Goal: Task Accomplishment & Management: Use online tool/utility

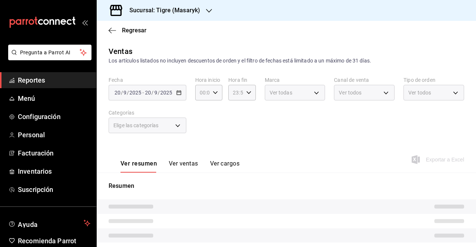
type input "05:00"
type input "7cd27861-1019-4265-ada8-0a6349b72ebc,77c47ebf-2aa7-4ca3-900f-d4e8133ed13d,d84ff…"
type input "0f86158e-2edf-4eb8-b958-7d07c808eb5c"
type input "PARROT,UBER_EATS,RAPPI,DIDI_FOOD,ONLINE"
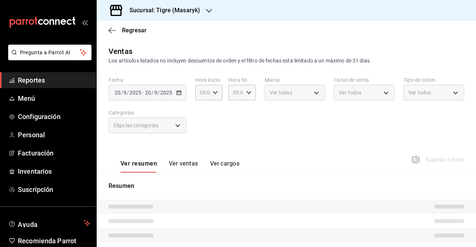
type input "055f9661-bd08-44a8-b190-ece87b7249e5,EXTERNAL"
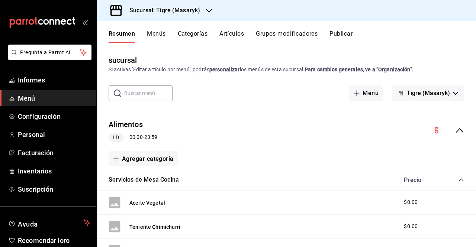
click at [132, 97] on input "text" at bounding box center [148, 93] width 48 height 15
click at [453, 92] on icon "button" at bounding box center [455, 93] width 5 height 3
click at [418, 114] on font "Tigre (Masaryk)" at bounding box center [423, 113] width 42 height 7
click at [68, 76] on span "Informes" at bounding box center [54, 80] width 72 height 10
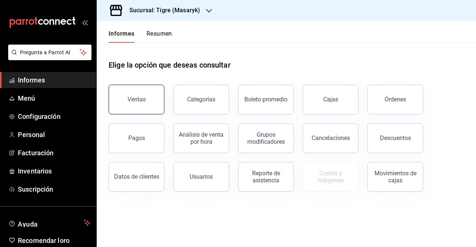
click at [138, 104] on button "Ventas" at bounding box center [137, 100] width 56 height 30
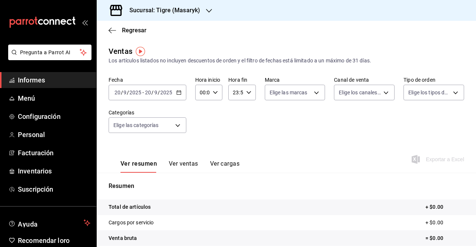
click at [177, 95] on \(Stroke\) "button" at bounding box center [179, 93] width 4 height 4
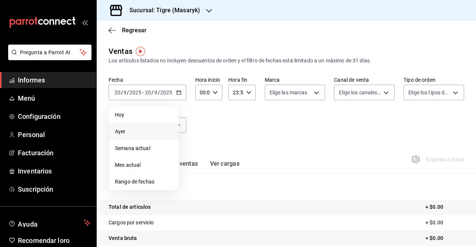
click at [136, 130] on span "Ayer" at bounding box center [144, 132] width 58 height 8
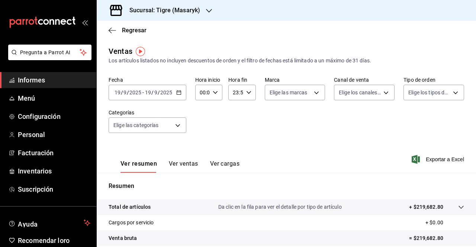
click at [216, 94] on icon "button" at bounding box center [215, 92] width 5 height 5
click at [249, 96] on div at bounding box center [238, 123] width 476 height 247
click at [249, 96] on div "23:59 Hora fin" at bounding box center [241, 93] width 27 height 16
click at [265, 122] on div at bounding box center [238, 123] width 476 height 247
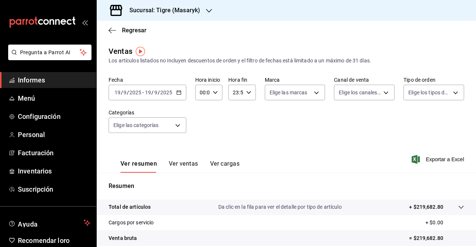
click at [234, 90] on input "23:59" at bounding box center [235, 92] width 14 height 15
click at [380, 119] on div at bounding box center [238, 123] width 476 height 247
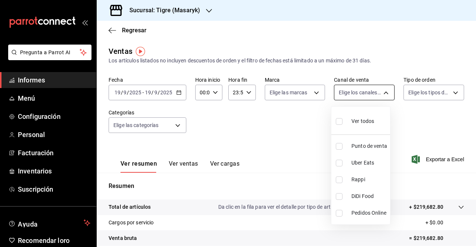
click at [383, 96] on body "Pregunta a Parrot AI Informes Menú Configuración Personal Facturación Inventari…" at bounding box center [238, 123] width 476 height 247
click at [444, 116] on div at bounding box center [238, 123] width 476 height 247
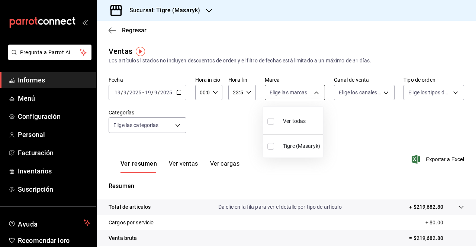
click at [313, 94] on body "Pregunta a Parrot AI Informes Menú Configuración Personal Facturación Inventari…" at bounding box center [238, 123] width 476 height 247
click at [290, 123] on font "Ver todas" at bounding box center [294, 121] width 23 height 6
type input "0f86158e-2edf-4eb8-b958-7d07c808eb5c"
checkbox input "true"
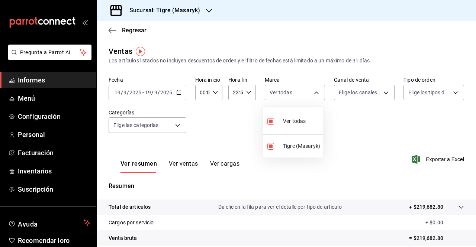
click at [382, 94] on div at bounding box center [238, 123] width 476 height 247
click at [173, 92] on div "[DATE] [DATE] - [DATE] [DATE]" at bounding box center [148, 93] width 78 height 16
click at [177, 92] on \(Stroke\) "button" at bounding box center [179, 92] width 4 height 0
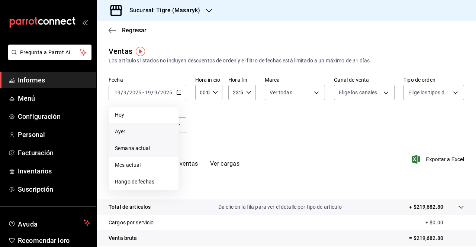
click at [130, 150] on font "Semana actual" at bounding box center [132, 148] width 35 height 6
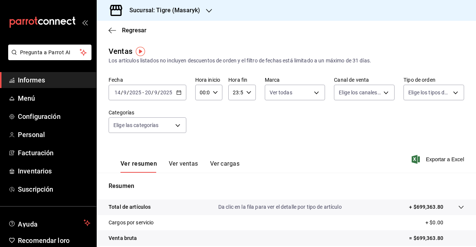
click at [120, 93] on input "14" at bounding box center [117, 93] width 7 height 6
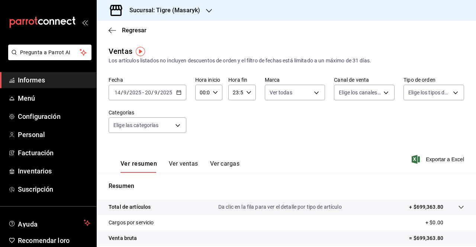
click at [118, 92] on input "14" at bounding box center [117, 93] width 7 height 6
click at [179, 93] on icon "button" at bounding box center [178, 92] width 5 height 5
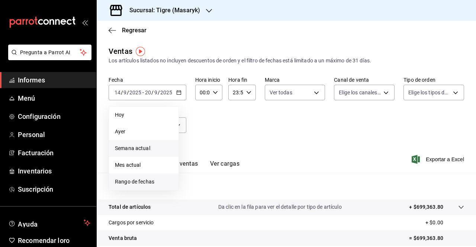
click at [137, 183] on font "Rango de fechas" at bounding box center [134, 182] width 39 height 6
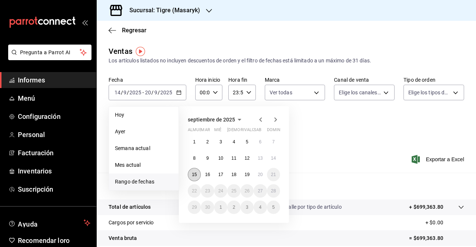
click at [196, 176] on font "15" at bounding box center [194, 174] width 5 height 5
click at [245, 177] on font "19" at bounding box center [247, 174] width 5 height 5
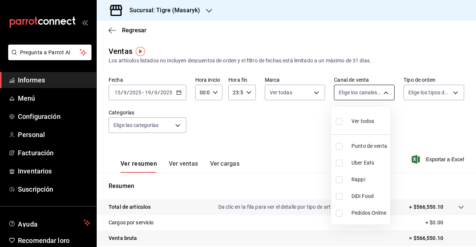
click at [384, 94] on body "Pregunta a Parrot AI Informes Menú Configuración Personal Facturación Inventari…" at bounding box center [238, 123] width 476 height 247
click at [370, 117] on div "Ver todos" at bounding box center [355, 121] width 38 height 16
type input "PARROT,UBER_EATS,RAPPI,DIDI_FOOD,ONLINE"
checkbox input "true"
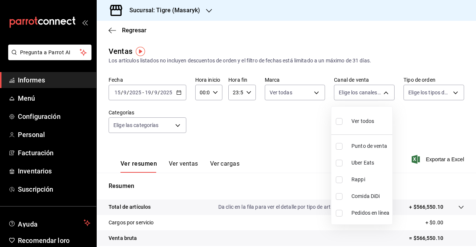
checkbox input "true"
click at [454, 95] on div at bounding box center [238, 123] width 476 height 247
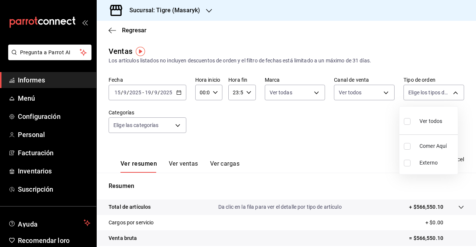
click at [454, 95] on body "Pregunta a Parrot AI Informes Menú Configuración Personal Facturación Inventari…" at bounding box center [238, 123] width 476 height 247
click at [428, 122] on font "Ver todos" at bounding box center [430, 121] width 23 height 6
type input "055f9661-bd08-44a8-b190-ece87b7249e5,EXTERNAL"
checkbox input "true"
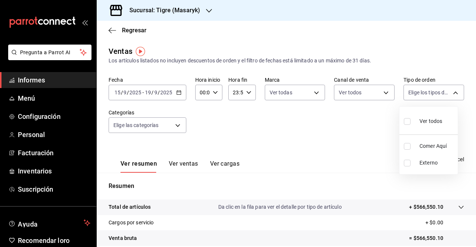
checkbox input "true"
click at [211, 92] on div at bounding box center [238, 123] width 476 height 247
click at [213, 92] on icon "button" at bounding box center [215, 92] width 5 height 5
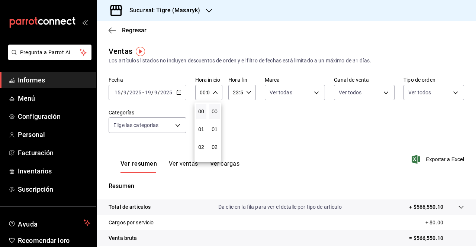
click at [212, 91] on div at bounding box center [238, 123] width 476 height 247
click at [218, 93] on div "00:00 Hora inicio" at bounding box center [208, 93] width 27 height 16
click at [247, 91] on div at bounding box center [238, 123] width 476 height 247
click at [247, 91] on icon "button" at bounding box center [248, 92] width 5 height 5
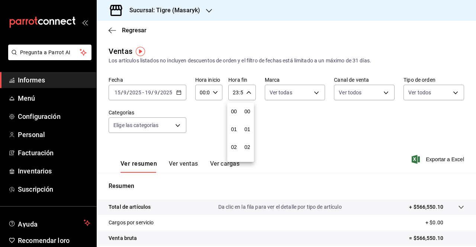
scroll to position [1011, 0]
click at [239, 91] on div at bounding box center [238, 123] width 476 height 247
click at [239, 91] on input "23:59" at bounding box center [235, 92] width 14 height 15
click at [239, 91] on div at bounding box center [238, 123] width 476 height 247
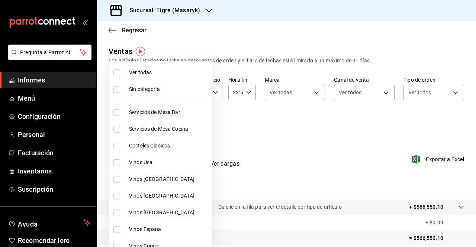
click at [176, 128] on body "Pregunta a Parrot AI Informes Menú Configuración Personal Facturación Inventari…" at bounding box center [238, 123] width 476 height 247
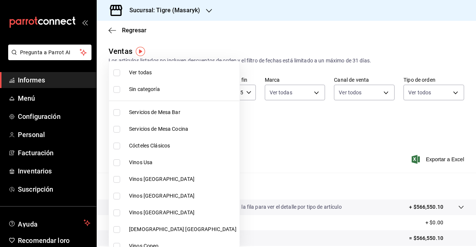
click at [134, 70] on font "Ver todas" at bounding box center [140, 73] width 23 height 6
type input "7cd27861-1019-4265-ada8-0a6349b72ebc,77c47ebf-2aa7-4ca3-900f-d4e8133ed13d,d84ff…"
checkbox input "true"
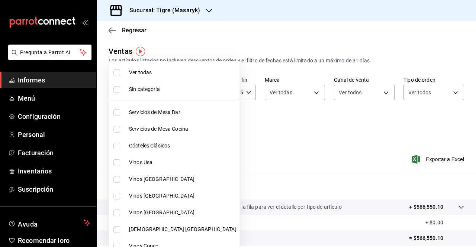
checkbox input "true"
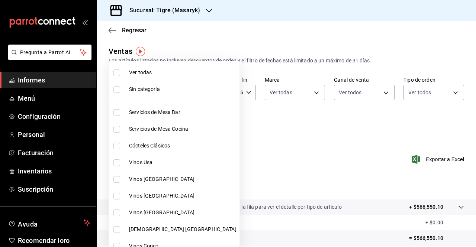
checkbox input "true"
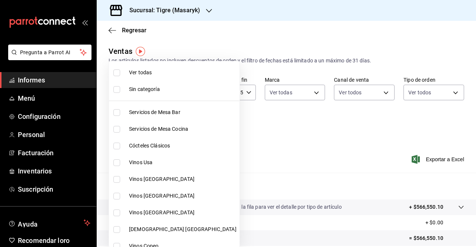
checkbox input "true"
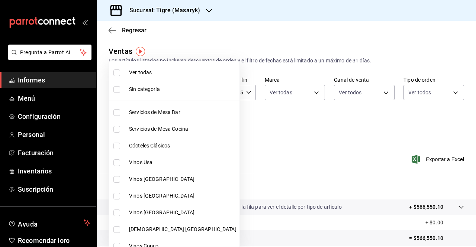
checkbox input "true"
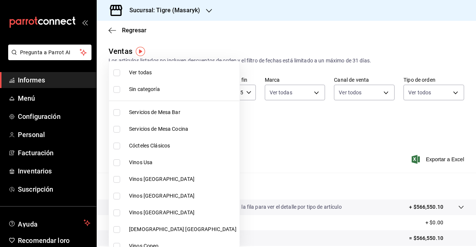
checkbox input "true"
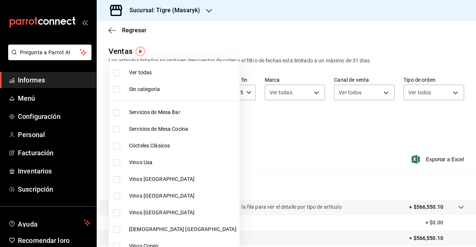
checkbox input "true"
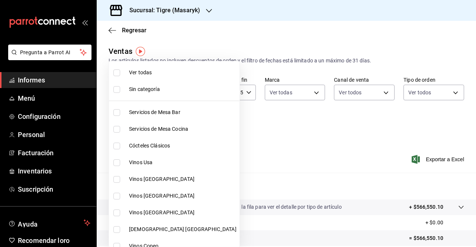
checkbox input "true"
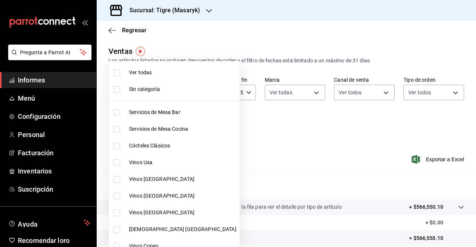
checkbox input "true"
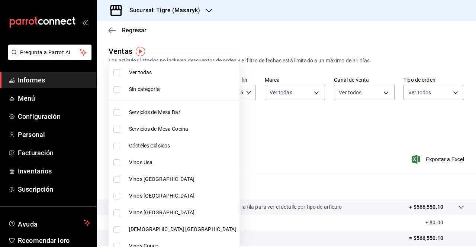
checkbox input "true"
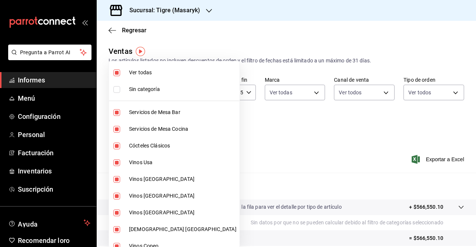
click at [235, 115] on div at bounding box center [238, 123] width 476 height 247
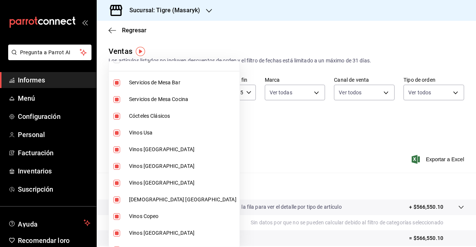
scroll to position [45, 0]
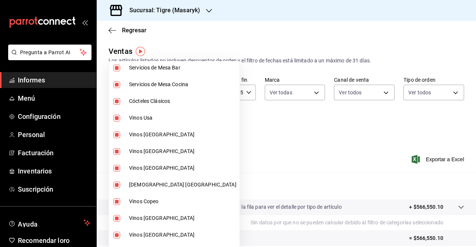
click at [337, 171] on div at bounding box center [238, 123] width 476 height 247
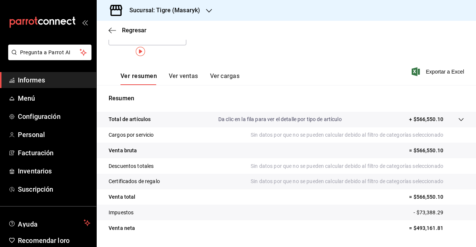
scroll to position [0, 0]
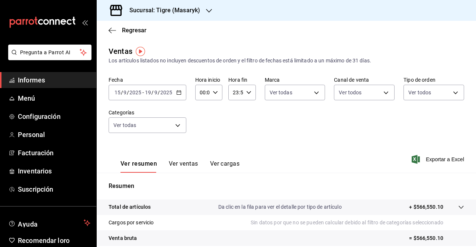
click at [207, 91] on input "00:00" at bounding box center [202, 92] width 14 height 15
click at [202, 93] on div at bounding box center [238, 123] width 476 height 247
click at [202, 93] on input "00:00" at bounding box center [202, 92] width 14 height 15
click at [202, 93] on div at bounding box center [238, 123] width 476 height 247
click at [203, 91] on input "00:00" at bounding box center [202, 92] width 14 height 15
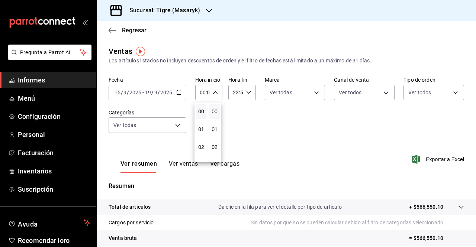
click at [203, 91] on div at bounding box center [238, 123] width 476 height 247
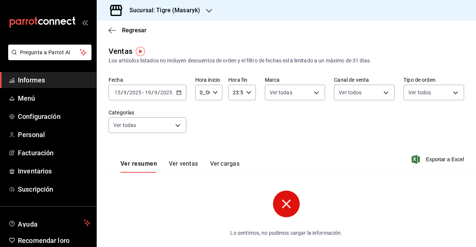
click at [204, 93] on input "0_:00" at bounding box center [202, 92] width 14 height 15
click at [216, 93] on div "0_:00 Hora inicio" at bounding box center [208, 93] width 27 height 16
click at [202, 111] on font "00" at bounding box center [201, 112] width 6 height 6
type input "00:00"
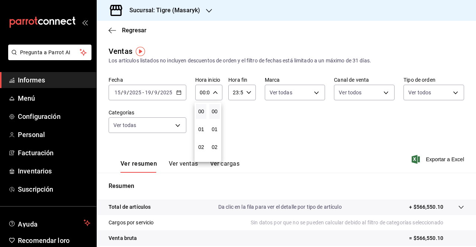
click at [247, 94] on div at bounding box center [238, 123] width 476 height 247
click at [247, 94] on \(Stroke\) "button" at bounding box center [248, 92] width 4 height 3
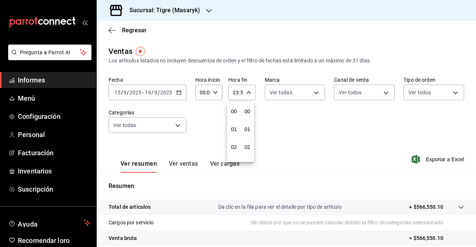
scroll to position [1011, 0]
click at [263, 144] on div at bounding box center [238, 123] width 476 height 247
click at [236, 92] on input "23:59" at bounding box center [235, 92] width 14 height 15
click at [236, 92] on div at bounding box center [238, 123] width 476 height 247
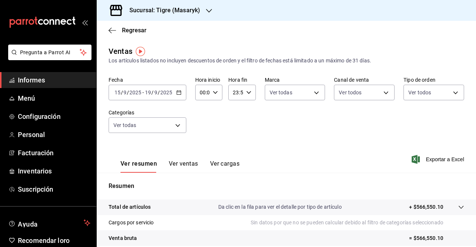
click at [201, 89] on input "00:00" at bounding box center [202, 92] width 14 height 15
click at [213, 110] on font "00" at bounding box center [215, 112] width 6 height 6
click at [198, 112] on font "00" at bounding box center [201, 112] width 6 height 6
click at [203, 110] on font "05" at bounding box center [201, 112] width 6 height 6
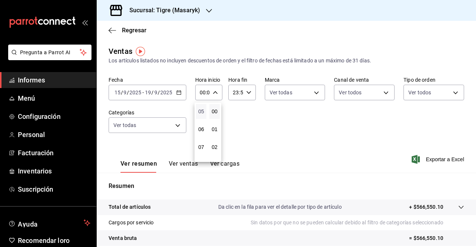
type input "05:00"
click at [248, 92] on div at bounding box center [238, 123] width 476 height 247
click at [246, 91] on icon "button" at bounding box center [248, 92] width 5 height 5
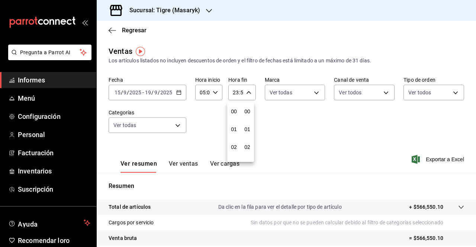
scroll to position [1011, 0]
click at [233, 117] on font "21" at bounding box center [234, 118] width 6 height 6
type input "21:59"
click at [233, 117] on button "05" at bounding box center [234, 114] width 10 height 15
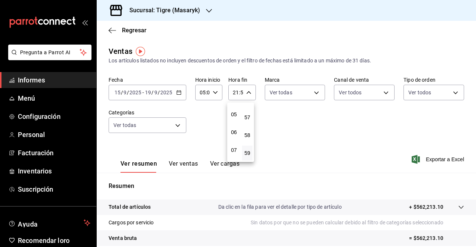
type input "05:59"
click at [346, 127] on div at bounding box center [238, 123] width 476 height 247
click at [443, 159] on font "Exportar a Excel" at bounding box center [445, 160] width 38 height 6
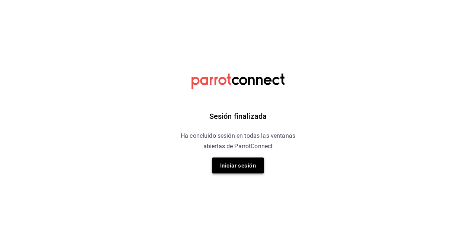
click at [245, 161] on font "Iniciar sesión" at bounding box center [238, 166] width 36 height 10
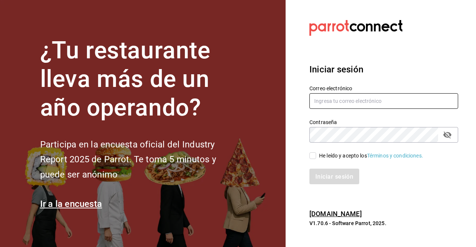
type input "[PERSON_NAME][EMAIL_ADDRESS][PERSON_NAME][DOMAIN_NAME]"
click at [314, 157] on input "He leído y acepto los Términos y condiciones." at bounding box center [312, 155] width 7 height 7
checkbox input "true"
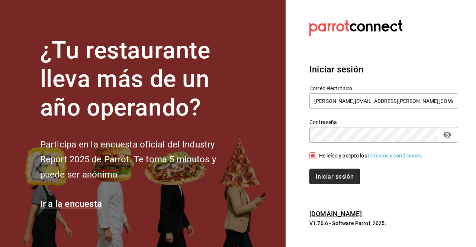
click at [317, 175] on font "Iniciar sesión" at bounding box center [335, 176] width 38 height 7
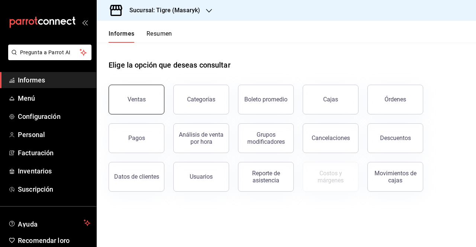
click at [149, 95] on button "Ventas" at bounding box center [137, 100] width 56 height 30
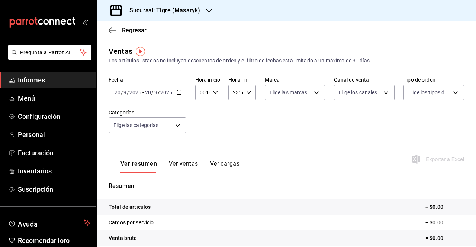
click at [177, 91] on \(Stroke\) "button" at bounding box center [179, 93] width 4 height 4
click at [125, 91] on input "9" at bounding box center [125, 93] width 4 height 6
click at [120, 92] on input "20" at bounding box center [117, 93] width 7 height 6
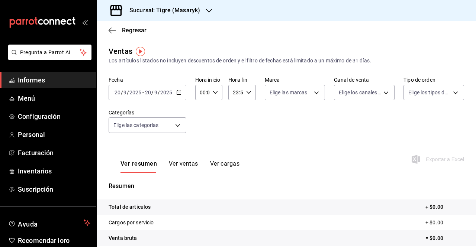
click at [120, 92] on input "20" at bounding box center [117, 93] width 7 height 6
click at [178, 92] on icon "button" at bounding box center [178, 92] width 5 height 5
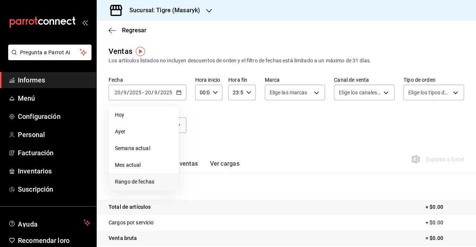
click at [149, 181] on font "Rango de fechas" at bounding box center [134, 182] width 39 height 6
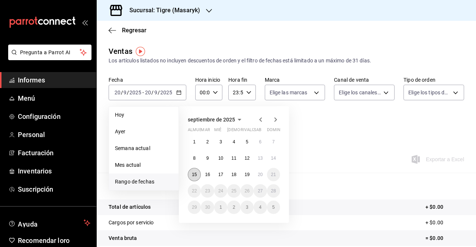
click at [194, 176] on font "15" at bounding box center [194, 174] width 5 height 5
click at [260, 174] on font "20" at bounding box center [260, 174] width 5 height 5
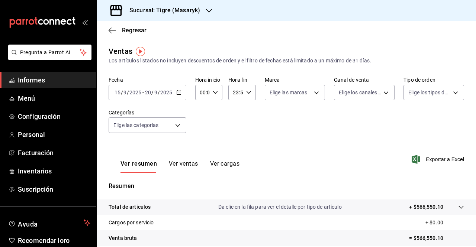
click at [216, 91] on \(Stroke\) "button" at bounding box center [215, 92] width 4 height 3
click at [203, 146] on font "02" at bounding box center [201, 147] width 6 height 6
type input "02:00"
click at [203, 146] on button "05" at bounding box center [201, 141] width 10 height 15
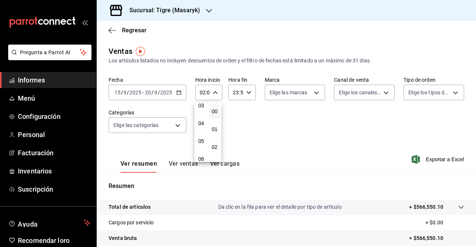
click at [203, 146] on button "05" at bounding box center [201, 141] width 10 height 15
type input "05:00"
click at [247, 94] on div at bounding box center [238, 123] width 476 height 247
click at [247, 94] on icon "button" at bounding box center [248, 92] width 5 height 5
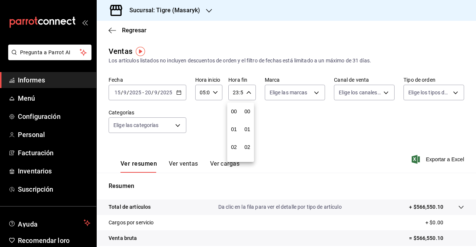
scroll to position [1011, 0]
click at [236, 118] on font "21" at bounding box center [234, 118] width 6 height 6
type input "21:59"
click at [236, 118] on button "05" at bounding box center [234, 114] width 10 height 15
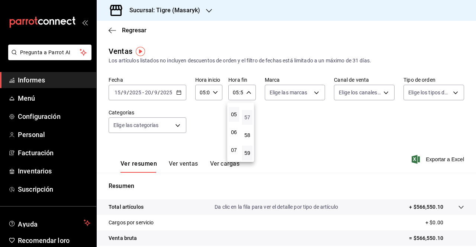
click at [246, 117] on font "57" at bounding box center [247, 118] width 6 height 6
type input "05:57"
click at [246, 117] on button "00" at bounding box center [247, 111] width 10 height 15
type input "05:00"
click at [288, 94] on div at bounding box center [238, 123] width 476 height 247
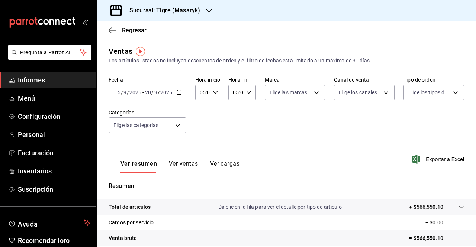
click at [288, 94] on body "Pregunta a Parrot AI Informes Menú Configuración Personal Facturación Inventari…" at bounding box center [238, 123] width 476 height 247
click at [287, 123] on font "Ver todas" at bounding box center [294, 121] width 23 height 6
type input "0f86158e-2edf-4eb8-b958-7d07c808eb5c"
checkbox input "true"
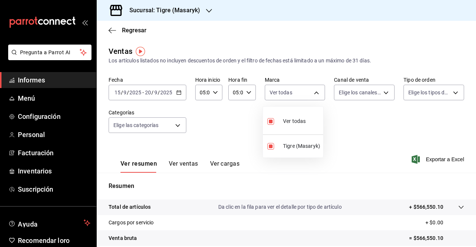
click at [358, 95] on div at bounding box center [238, 123] width 476 height 247
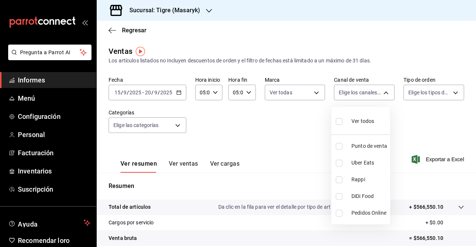
click at [358, 95] on body "Pregunta a Parrot AI Informes Menú Configuración Personal Facturación Inventari…" at bounding box center [238, 123] width 476 height 247
click at [353, 120] on font "Ver todos" at bounding box center [362, 121] width 23 height 6
type input "PARROT,UBER_EATS,RAPPI,DIDI_FOOD,ONLINE"
checkbox input "true"
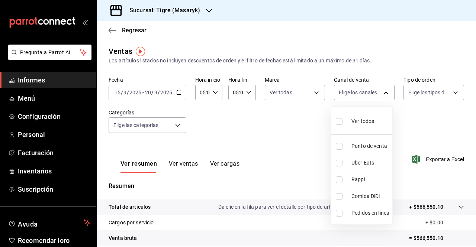
checkbox input "true"
click at [421, 93] on div at bounding box center [238, 123] width 476 height 247
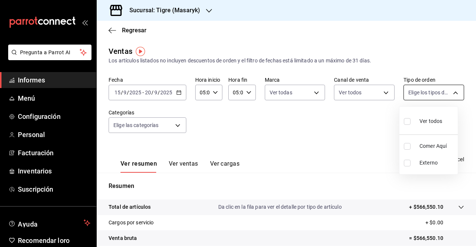
click at [415, 96] on body "Pregunta a Parrot AI Informes Menú Configuración Personal Facturación Inventari…" at bounding box center [238, 123] width 476 height 247
click at [412, 122] on label at bounding box center [409, 121] width 10 height 11
click at [410, 122] on input "checkbox" at bounding box center [407, 121] width 7 height 7
checkbox input "false"
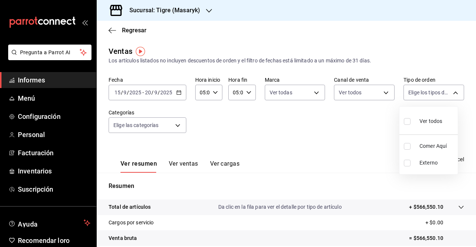
checkbox input "false"
click at [406, 124] on input "checkbox" at bounding box center [407, 121] width 7 height 7
checkbox input "true"
type input "055f9661-bd08-44a8-b190-ece87b7249e5,EXTERNAL"
checkbox input "true"
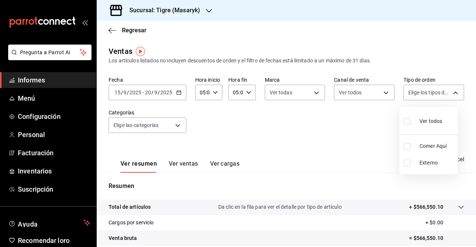
checkbox input "true"
click at [178, 125] on div at bounding box center [238, 123] width 476 height 247
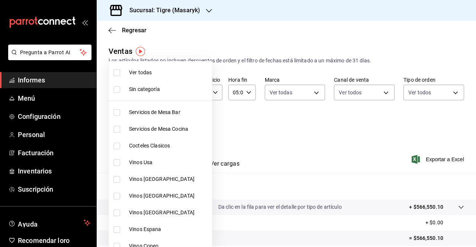
click at [178, 125] on body "Pregunta a Parrot AI Informes Menú Configuración Personal Facturación Inventari…" at bounding box center [238, 123] width 476 height 247
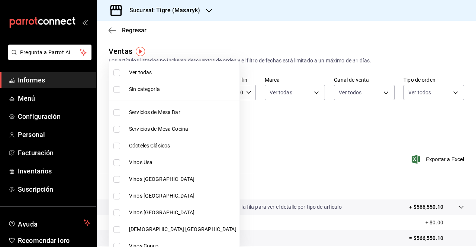
click at [142, 72] on font "Ver todas" at bounding box center [140, 73] width 23 height 6
type input "7cd27861-1019-4265-ada8-0a6349b72ebc,77c47ebf-2aa7-4ca3-900f-d4e8133ed13d,d84ff…"
checkbox input "true"
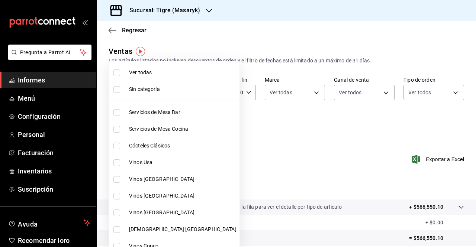
checkbox input "true"
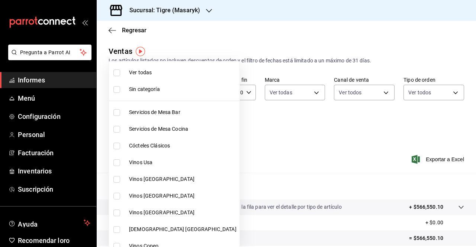
checkbox input "true"
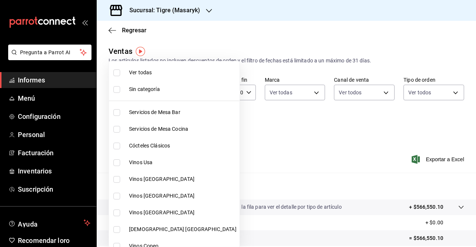
checkbox input "true"
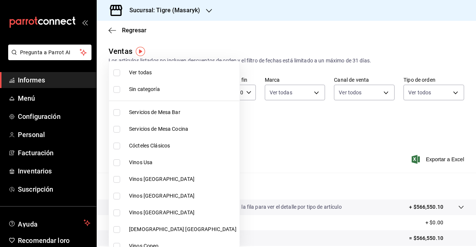
checkbox input "true"
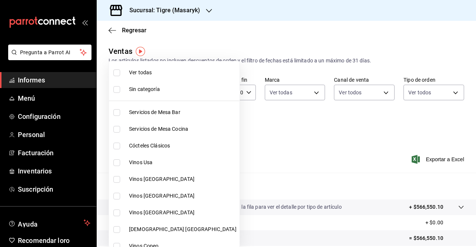
checkbox input "true"
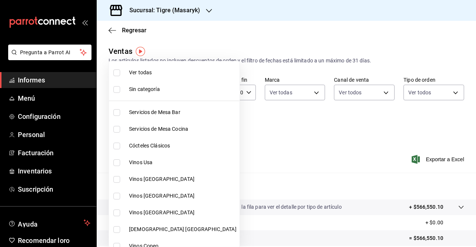
checkbox input "true"
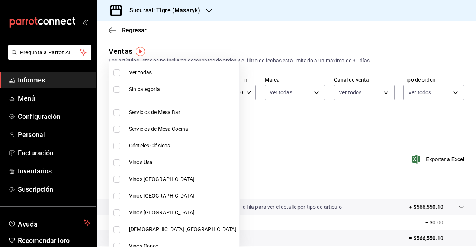
checkbox input "true"
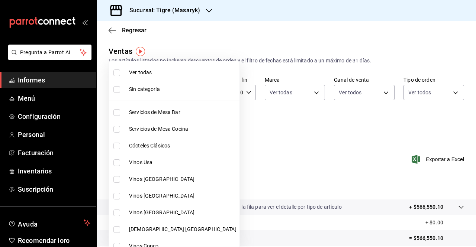
checkbox input "true"
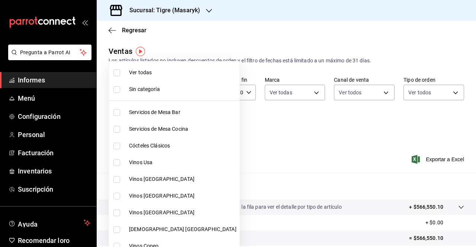
checkbox input "true"
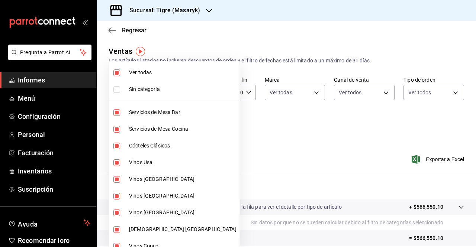
click at [233, 126] on div at bounding box center [238, 123] width 476 height 247
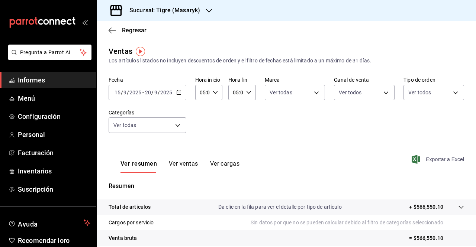
click at [416, 159] on span "Exportar a Excel" at bounding box center [438, 159] width 51 height 9
click at [156, 92] on input "9" at bounding box center [156, 93] width 4 height 6
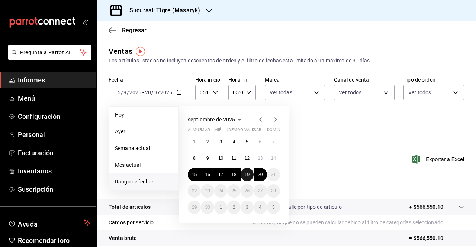
click at [249, 176] on font "19" at bounding box center [247, 174] width 5 height 5
click at [196, 171] on button "15" at bounding box center [194, 174] width 13 height 13
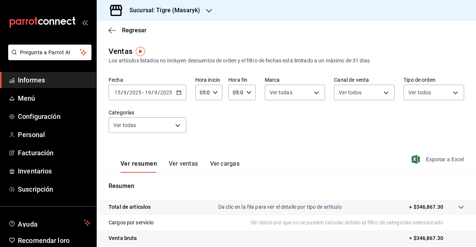
click at [412, 158] on icon "button" at bounding box center [416, 159] width 8 height 9
